Goal: Find specific page/section: Find specific page/section

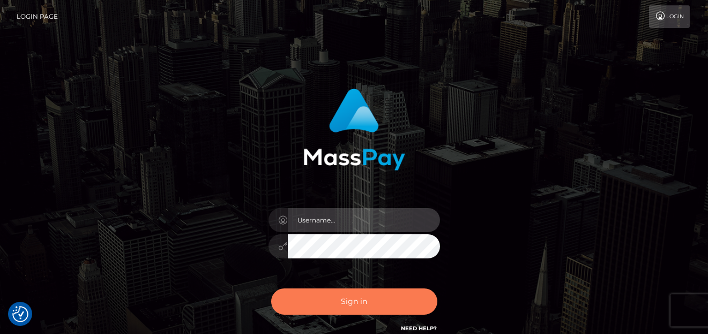
type input "[PERSON_NAME]"
drag, startPoint x: 331, startPoint y: 312, endPoint x: 333, endPoint y: 305, distance: 6.8
click at [332, 312] on button "Sign in" at bounding box center [354, 301] width 166 height 26
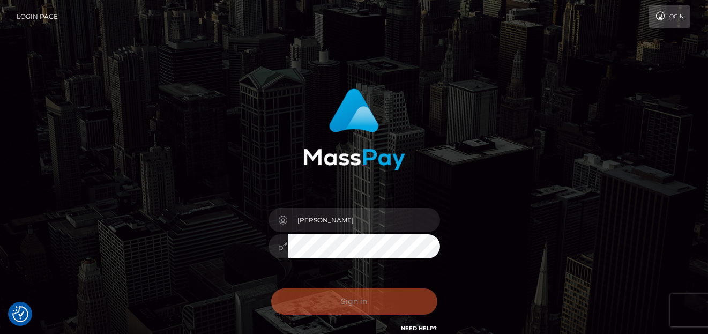
click at [333, 305] on div "Sign in Need Help?" at bounding box center [354, 306] width 188 height 48
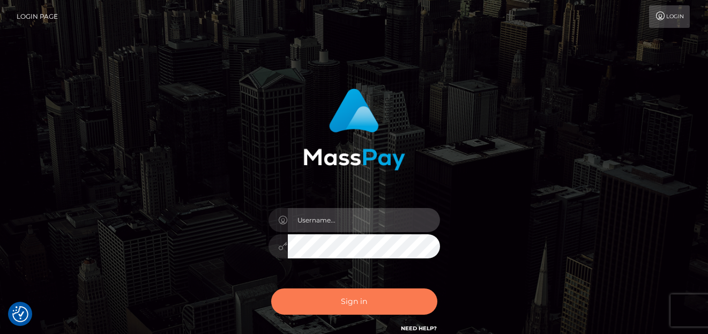
type input "denise"
click at [362, 297] on button "Sign in" at bounding box center [354, 301] width 166 height 26
click at [362, 303] on button "Sign in" at bounding box center [354, 301] width 166 height 26
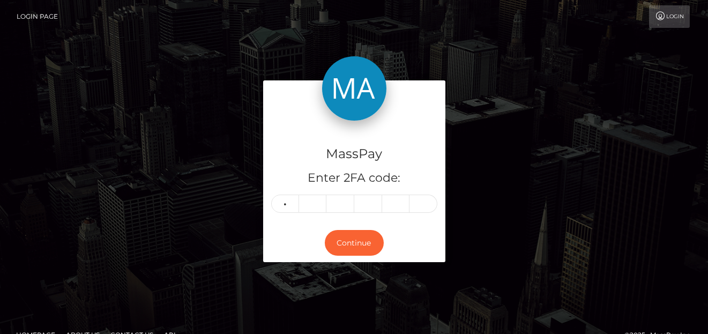
type input "6"
type input "3"
type input "7"
type input "9"
type input "2"
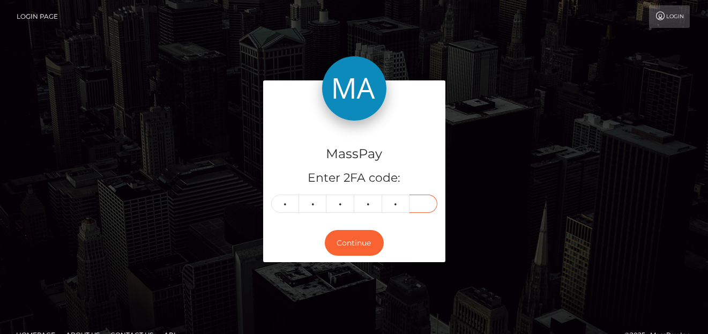
type input "4"
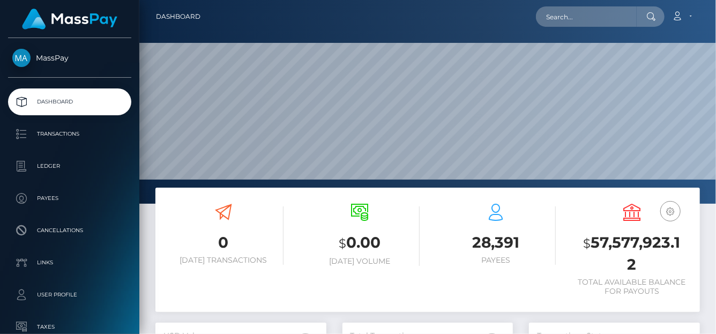
scroll to position [190, 171]
click at [597, 19] on input "text" at bounding box center [586, 16] width 101 height 20
paste input "527731698108997632"
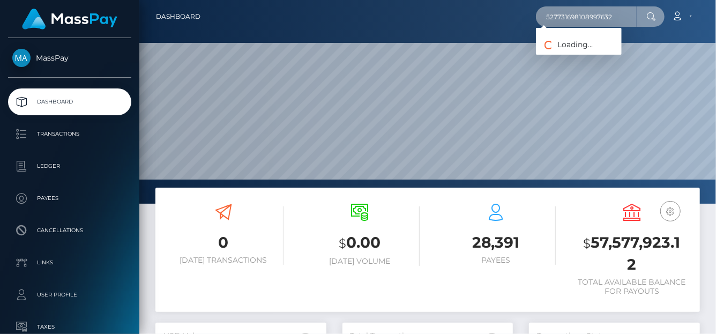
type input "527731698108997632"
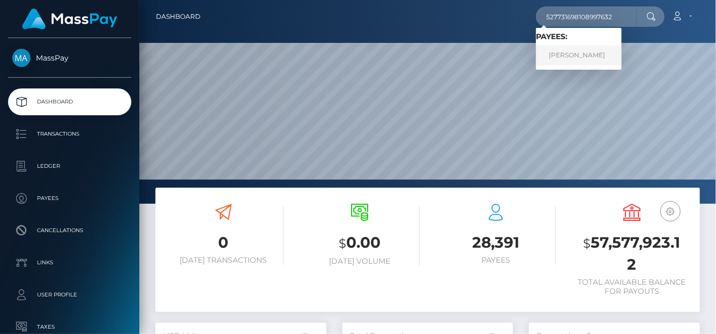
click at [572, 58] on link "Katherine martinez" at bounding box center [579, 56] width 86 height 20
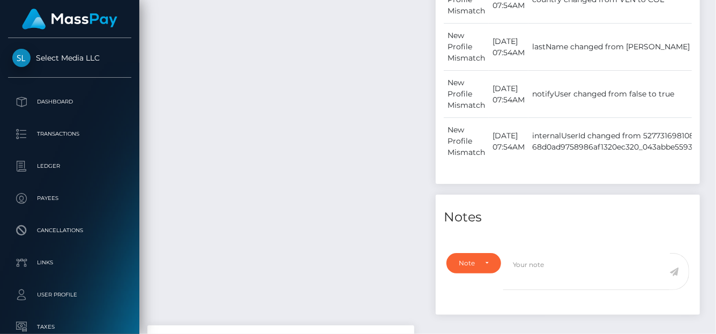
scroll to position [54, 0]
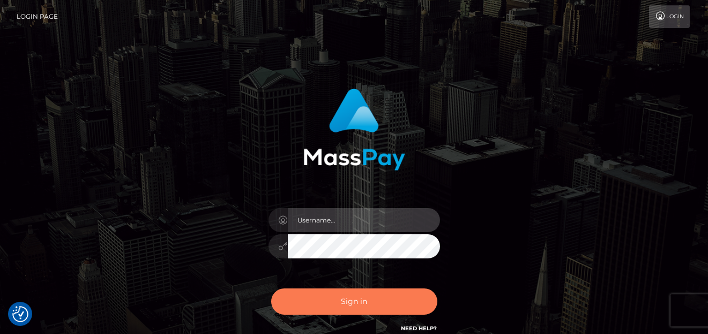
type input "denise"
click at [298, 306] on button "Sign in" at bounding box center [354, 301] width 166 height 26
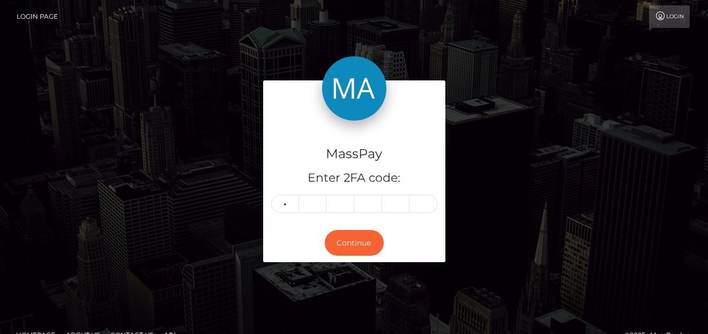
type input "8"
type input "5"
type input "1"
type input "3"
type input "2"
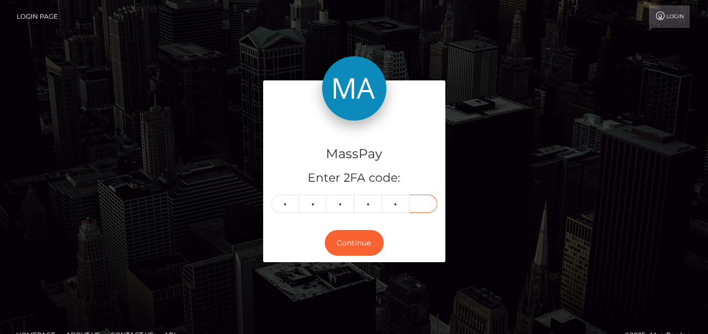
type input "2"
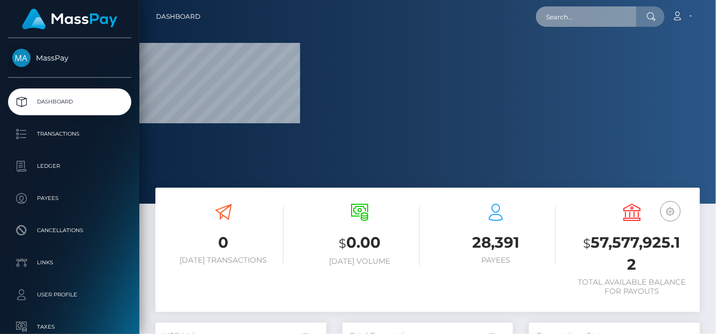
click at [581, 17] on input "text" at bounding box center [586, 16] width 101 height 20
paste input "[PERSON_NAME][EMAIL_ADDRESS][PERSON_NAME][DOMAIN_NAME]"
type input "[PERSON_NAME][EMAIL_ADDRESS][PERSON_NAME][DOMAIN_NAME]"
click at [602, 19] on input "[PERSON_NAME][EMAIL_ADDRESS][PERSON_NAME][DOMAIN_NAME]" at bounding box center [586, 16] width 101 height 20
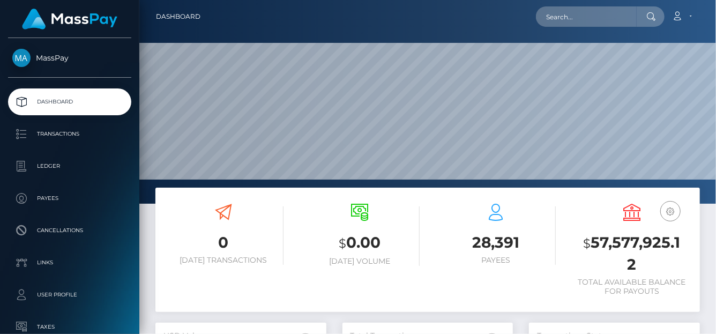
scroll to position [190, 171]
click at [580, 17] on input "text" at bounding box center [586, 16] width 101 height 20
paste input "[PERSON_NAME][EMAIL_ADDRESS][PERSON_NAME][DOMAIN_NAME]"
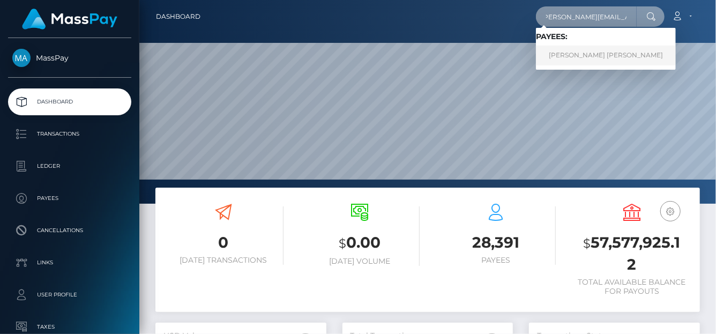
type input "[PERSON_NAME][EMAIL_ADDRESS][PERSON_NAME][DOMAIN_NAME]"
click at [576, 56] on link "[PERSON_NAME] [PERSON_NAME]" at bounding box center [606, 56] width 140 height 20
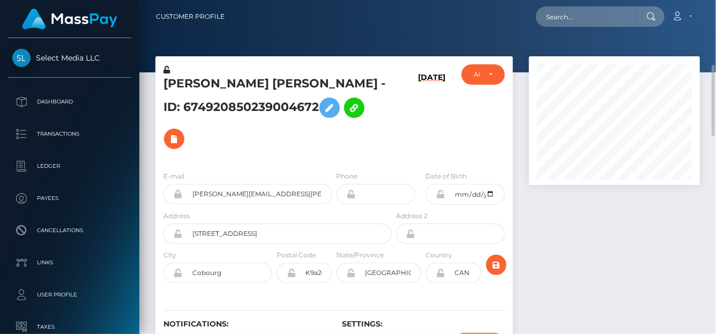
scroll to position [107, 0]
